Goal: Task Accomplishment & Management: Manage account settings

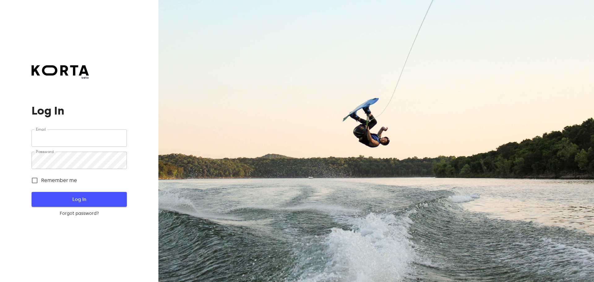
type input "[EMAIL_ADDRESS][DOMAIN_NAME]"
click at [96, 196] on span "Log In" at bounding box center [78, 199] width 75 height 8
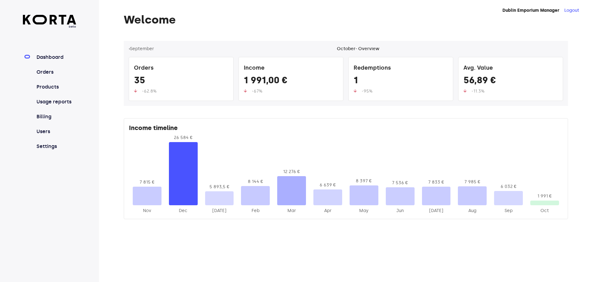
click at [53, 66] on nav "Dashboard Orders Products Usage reports Billing Users Settings" at bounding box center [50, 102] width 54 height 97
click at [51, 68] on nav "Dashboard Orders Products Usage reports Billing Users Settings" at bounding box center [50, 102] width 54 height 97
click at [50, 73] on link "Orders" at bounding box center [55, 71] width 41 height 7
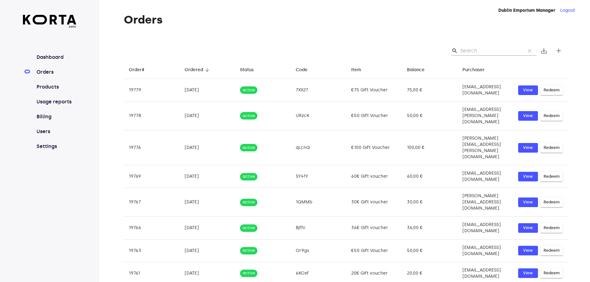
click at [487, 53] on input "Search" at bounding box center [490, 51] width 60 height 10
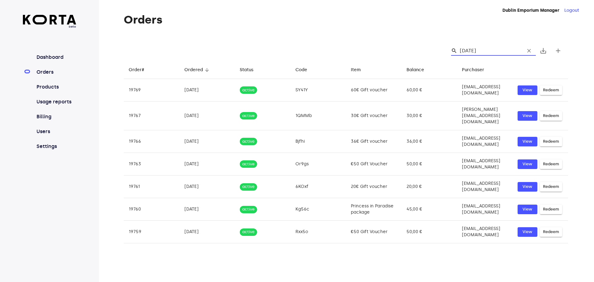
type input "[DATE]"
